Goal: Check status

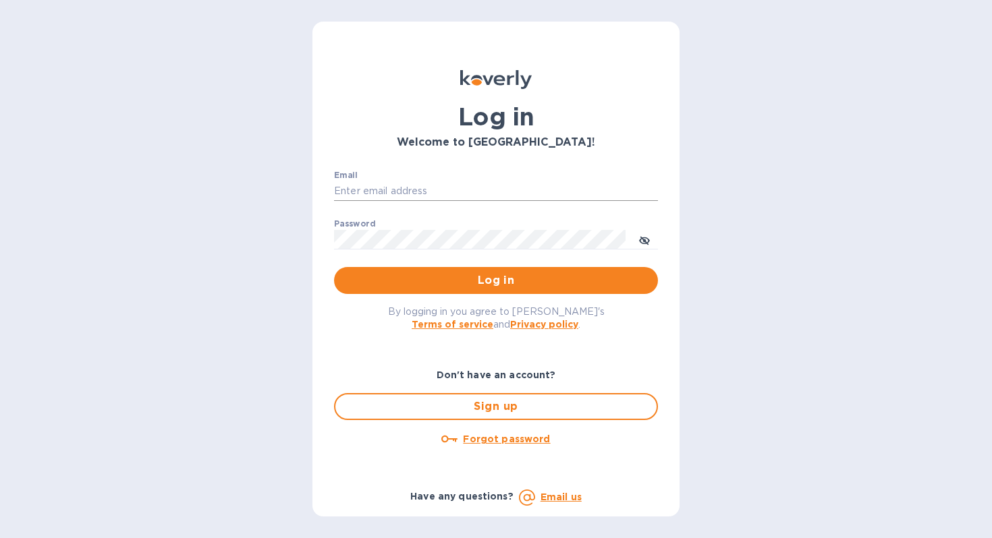
click at [425, 195] on input "Email" at bounding box center [496, 191] width 324 height 20
click at [425, 194] on input "Email" at bounding box center [496, 191] width 324 height 20
paste input "30880@backofficecli.com"
type input "30880@backofficecli.com"
click at [440, 223] on div "Password ​" at bounding box center [496, 243] width 324 height 49
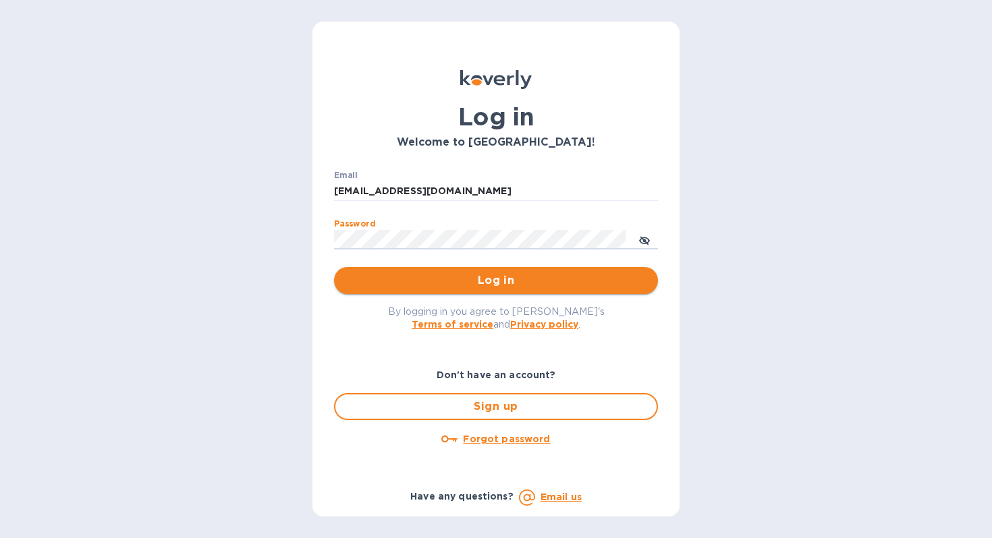
click at [433, 275] on span "Log in" at bounding box center [496, 281] width 302 height 16
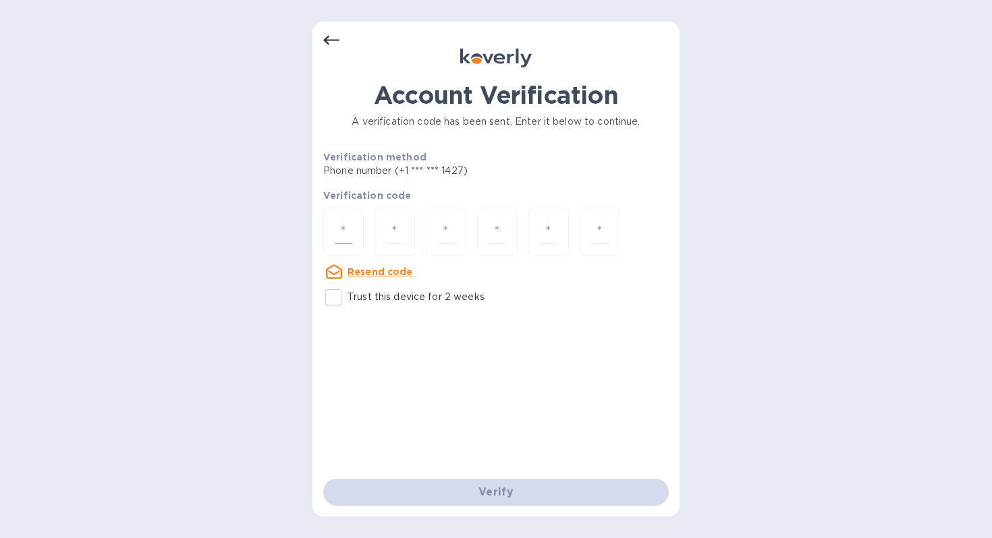
click at [353, 228] on div at bounding box center [343, 232] width 40 height 48
click at [338, 297] on input "Trust this device for 2 weeks" at bounding box center [333, 297] width 28 height 28
checkbox input "true"
click at [345, 241] on input "number" at bounding box center [344, 231] width 18 height 25
paste input "3"
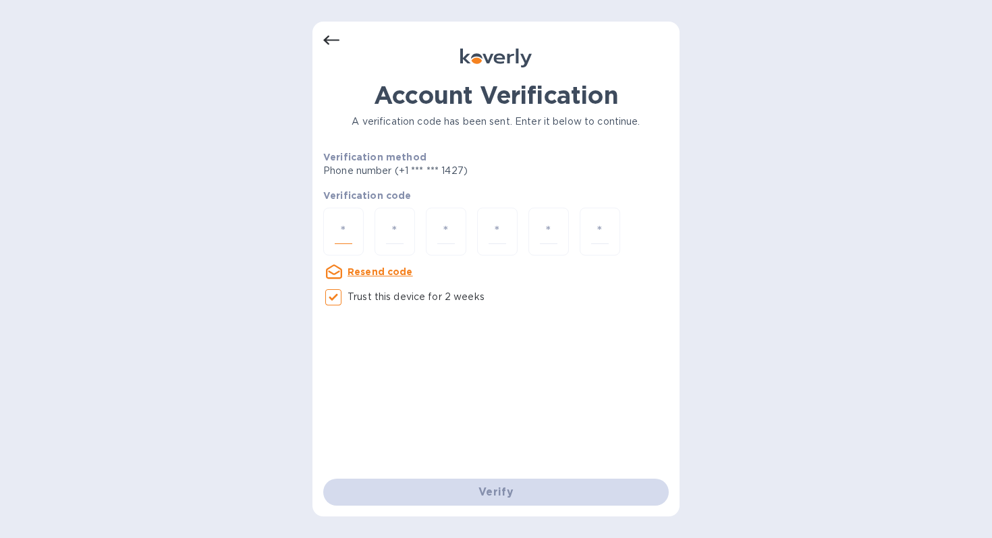
type input "3"
type input "5"
type input "7"
type input "4"
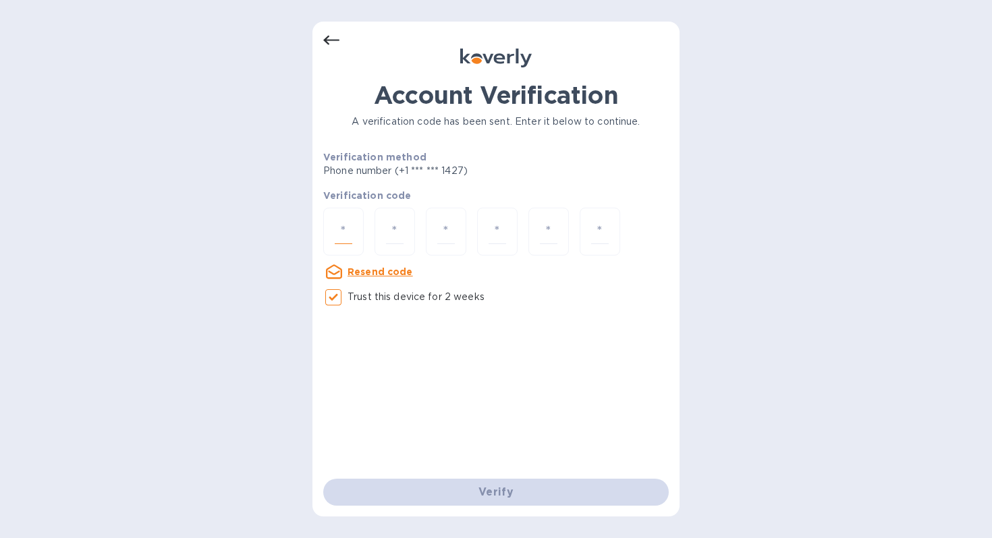
type input "9"
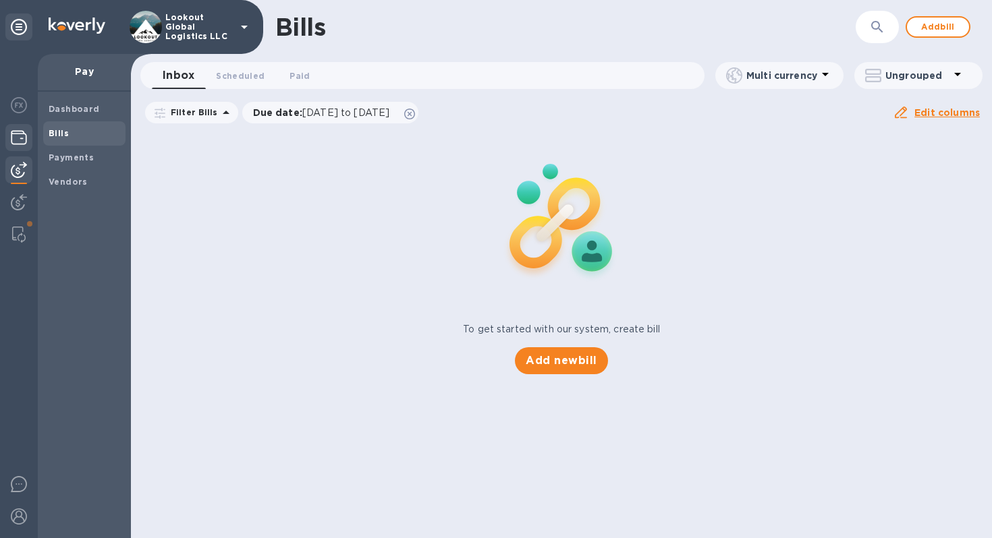
click at [23, 146] on div at bounding box center [18, 139] width 27 height 30
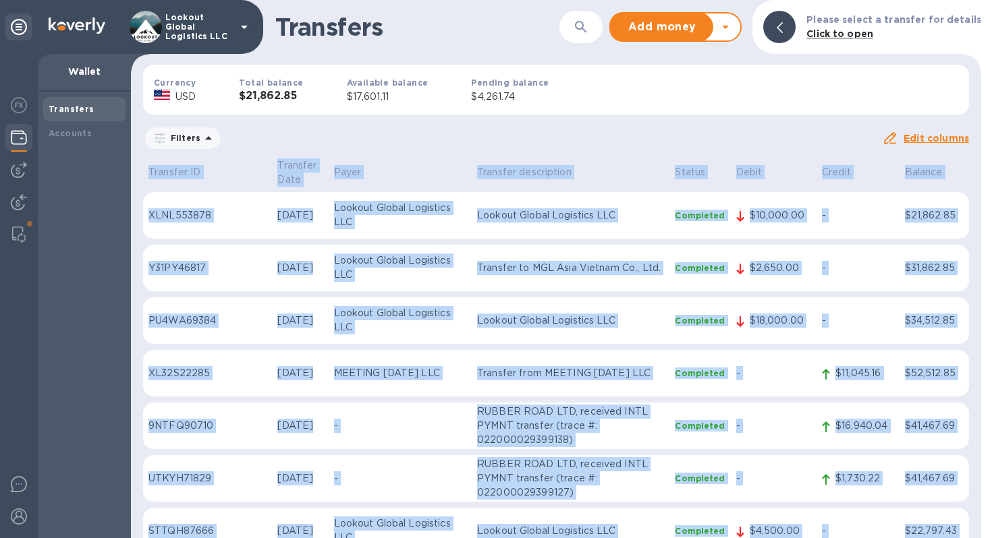
drag, startPoint x: 948, startPoint y: 295, endPoint x: 136, endPoint y: 163, distance: 822.2
copy table "Transfer ID Transfer Date Payer Transfer description Status Debit Credit Balanc…"
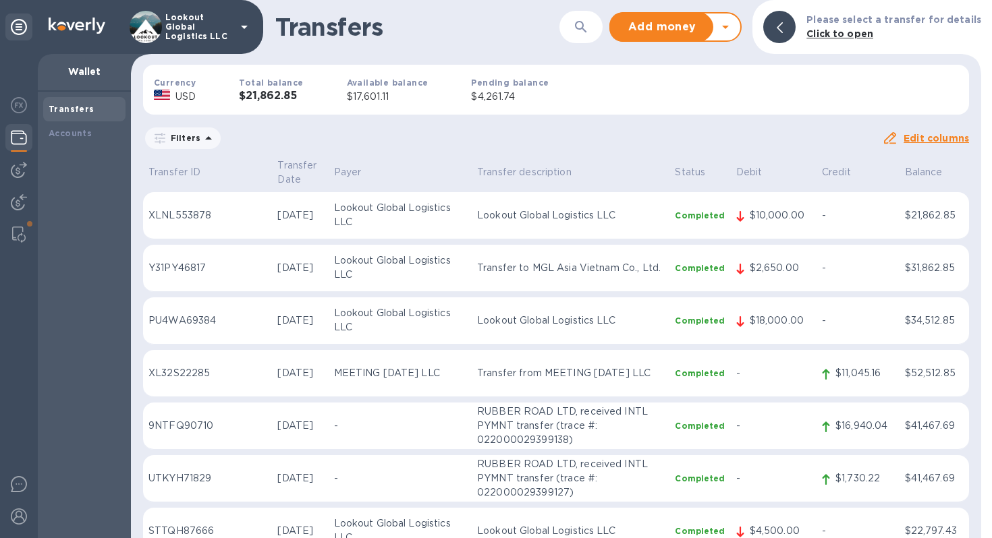
click at [981, 159] on div at bounding box center [986, 269] width 11 height 538
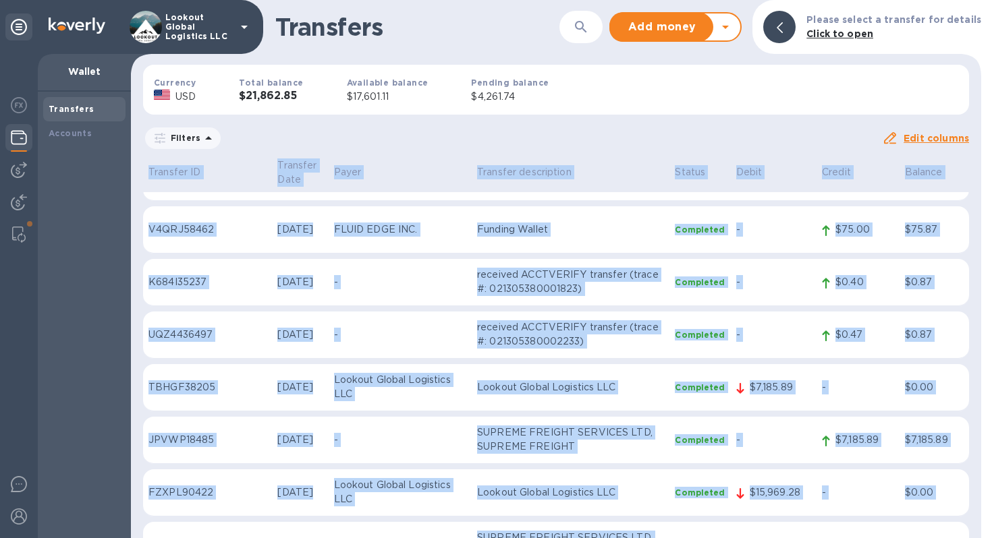
scroll to position [12226, 0]
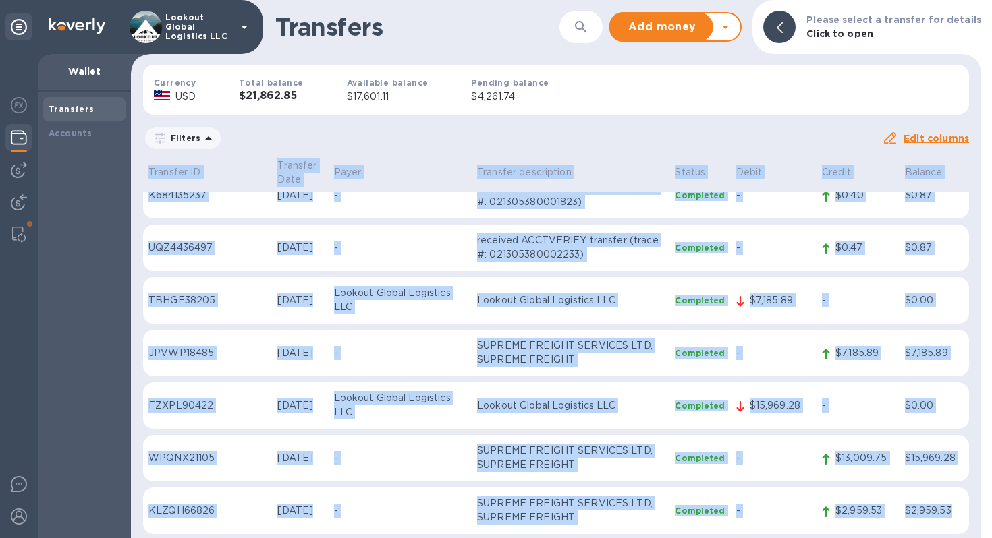
drag, startPoint x: 142, startPoint y: 165, endPoint x: 943, endPoint y: 500, distance: 868.0
copy table "Transfer ID Transfer Date Payer Transfer description Status Debit Credit Balanc…"
click at [728, 28] on icon at bounding box center [725, 27] width 7 height 3
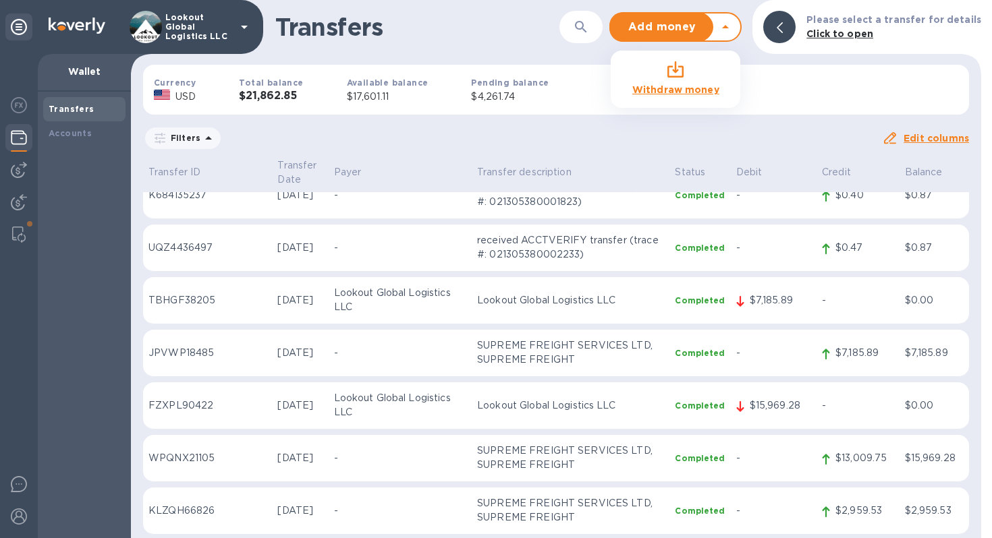
click at [836, 90] on div "Currency USD Total balance $21,862.85 Available balance $17,601.11 Pending bala…" at bounding box center [555, 89] width 847 height 71
click at [276, 119] on div "Total balance $21,862.85" at bounding box center [270, 89] width 107 height 71
click at [187, 140] on p "Filters" at bounding box center [182, 137] width 35 height 11
click at [337, 132] on div "Filters" at bounding box center [512, 138] width 739 height 26
click at [22, 198] on img at bounding box center [19, 202] width 16 height 16
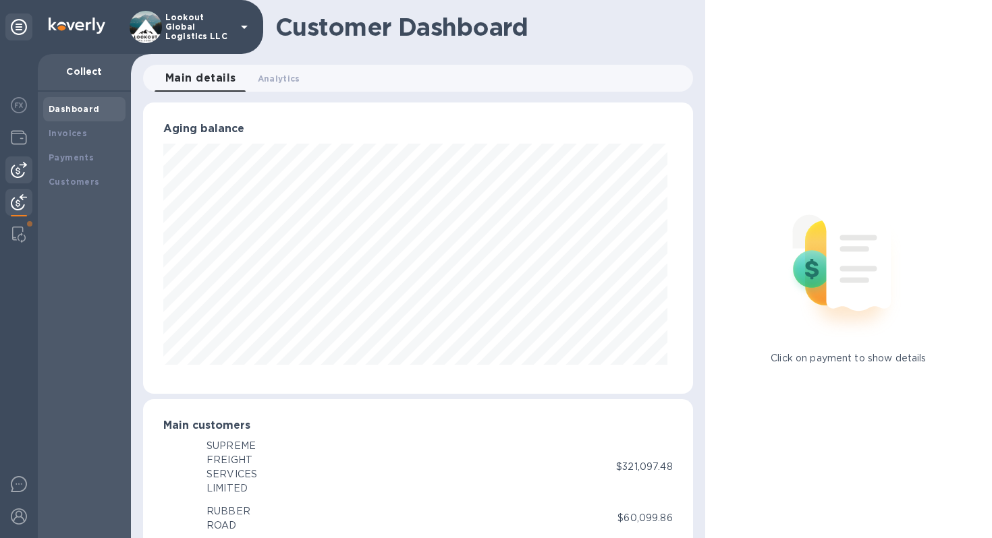
scroll to position [674216, 673963]
click at [25, 168] on img at bounding box center [19, 170] width 16 height 16
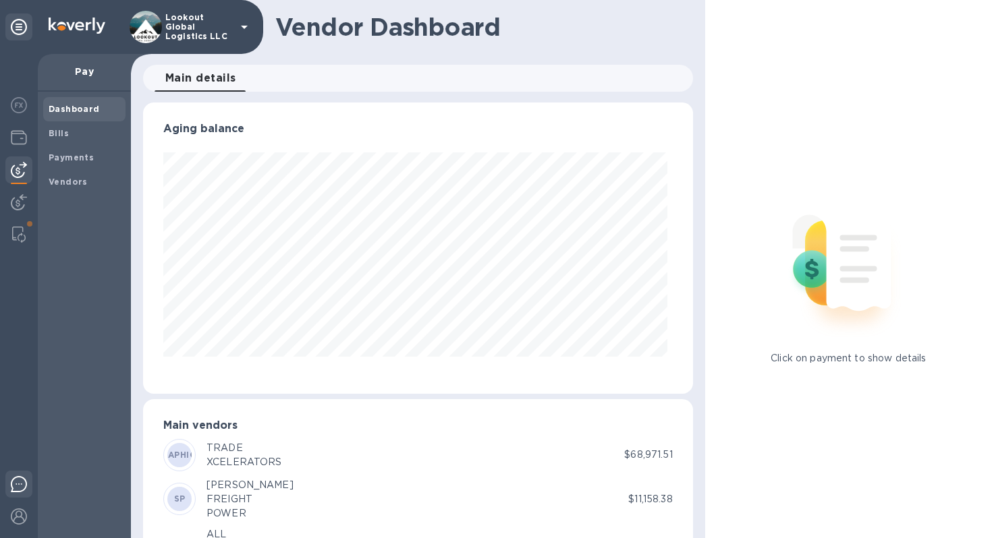
scroll to position [291, 544]
